Goal: Information Seeking & Learning: Learn about a topic

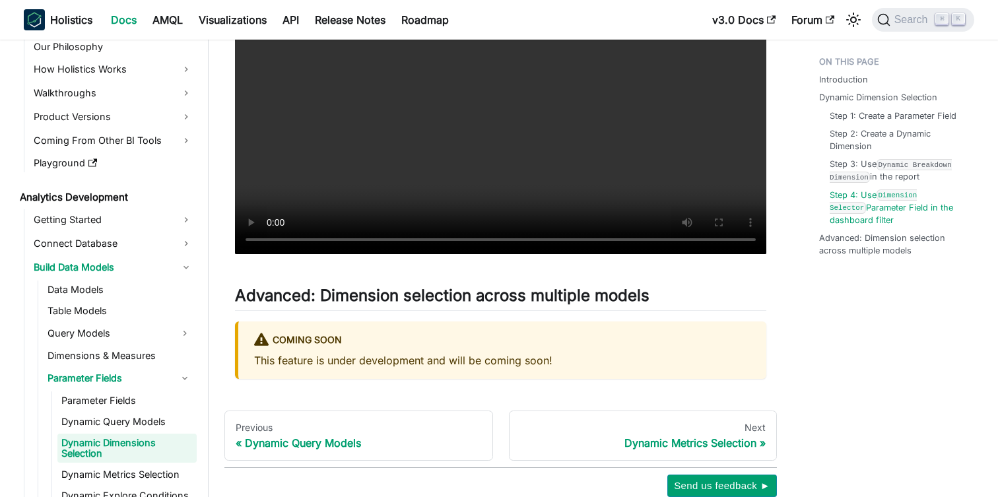
scroll to position [2986, 0]
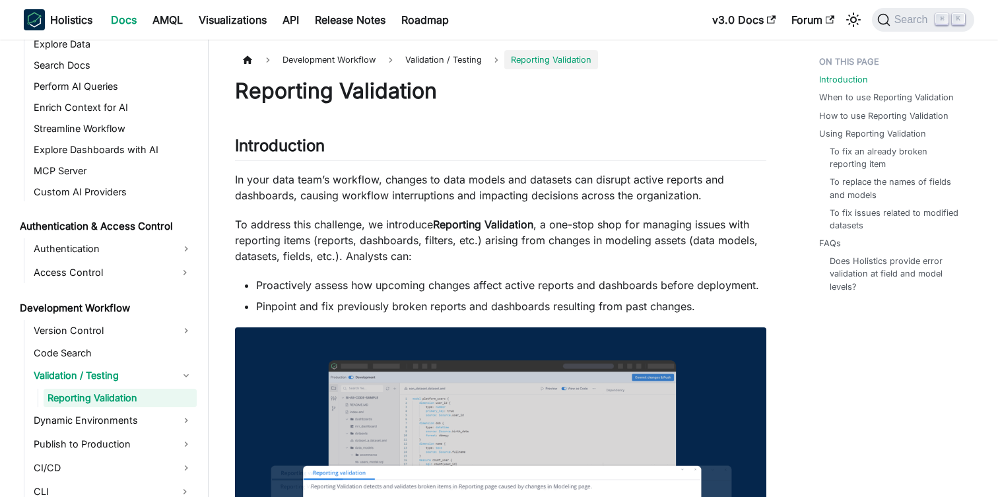
scroll to position [750, 0]
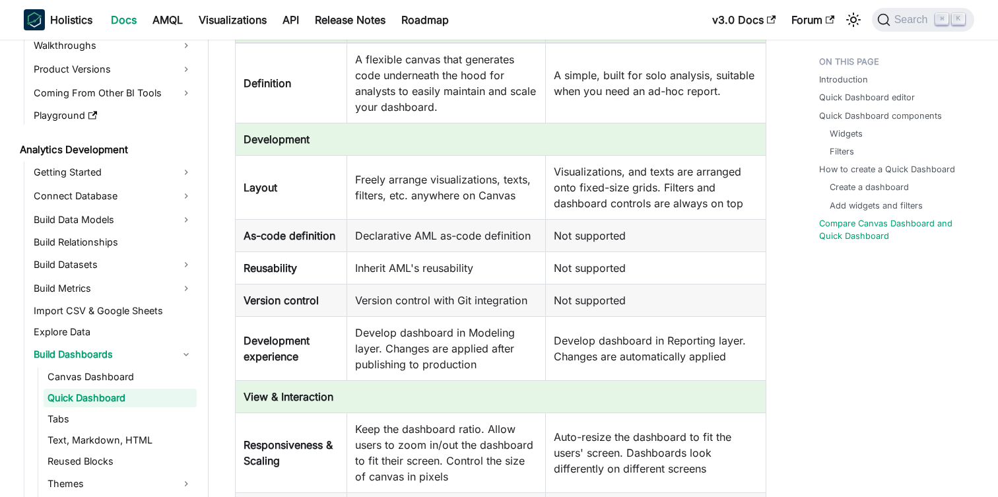
scroll to position [106, 0]
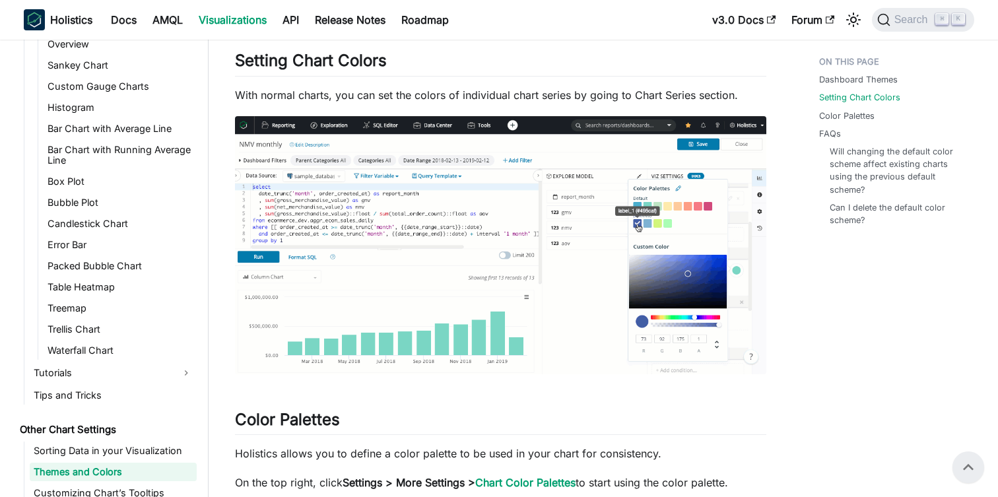
scroll to position [242, 0]
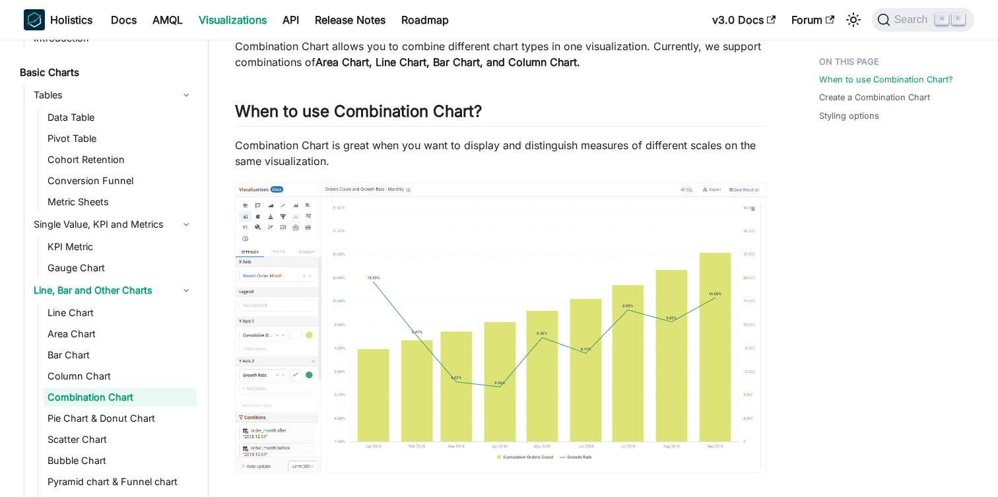
scroll to position [46, 0]
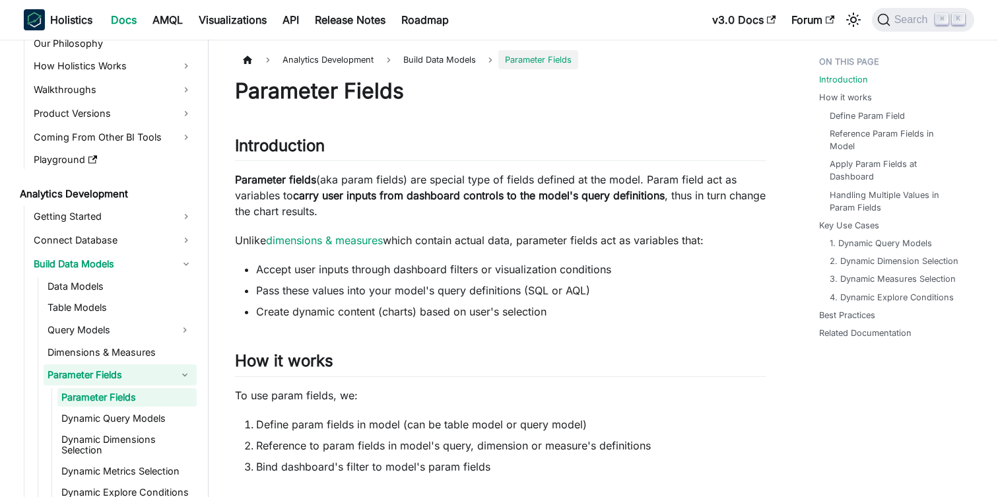
scroll to position [61, 0]
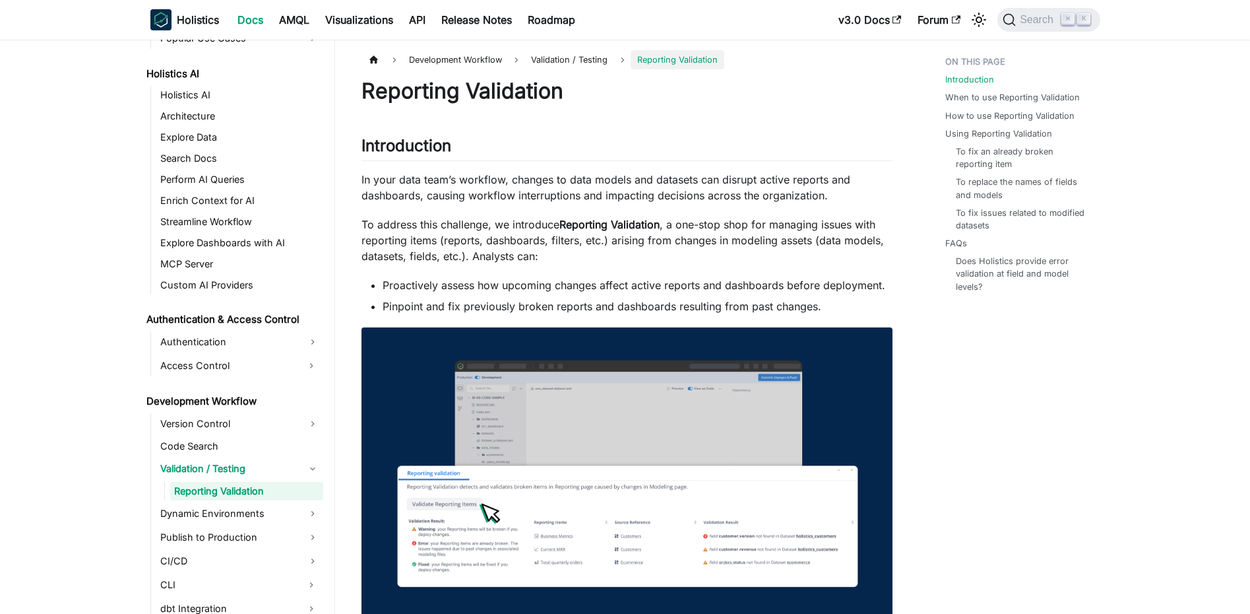
scroll to position [657, 0]
